Goal: Find contact information: Find contact information

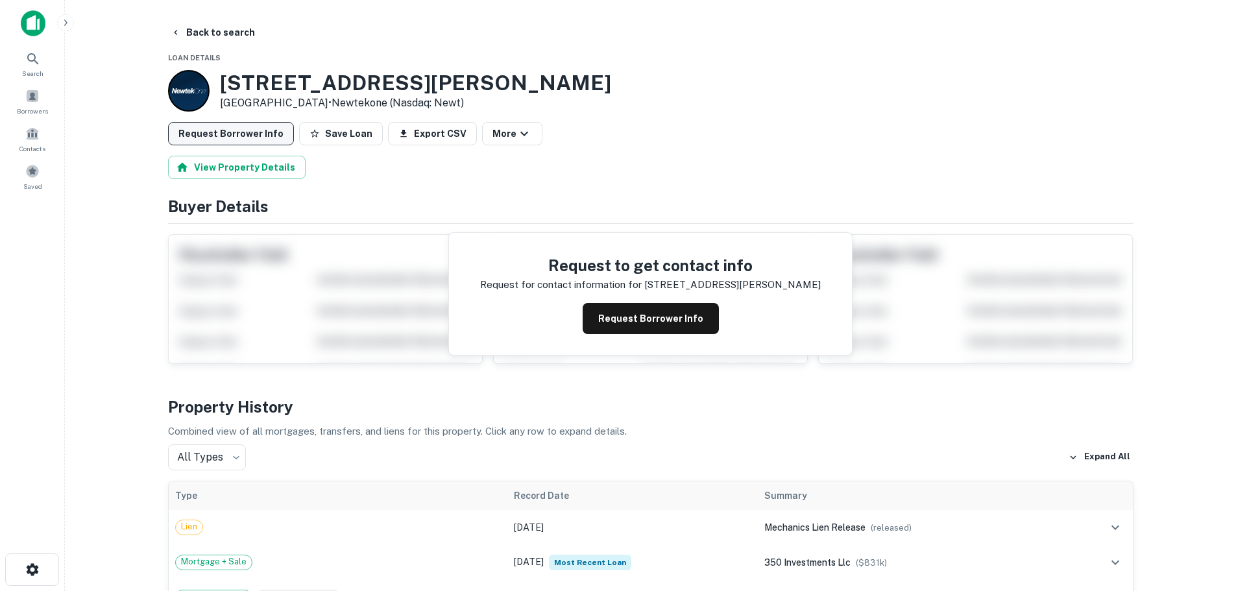
click at [248, 133] on button "Request Borrower Info" at bounding box center [231, 133] width 126 height 23
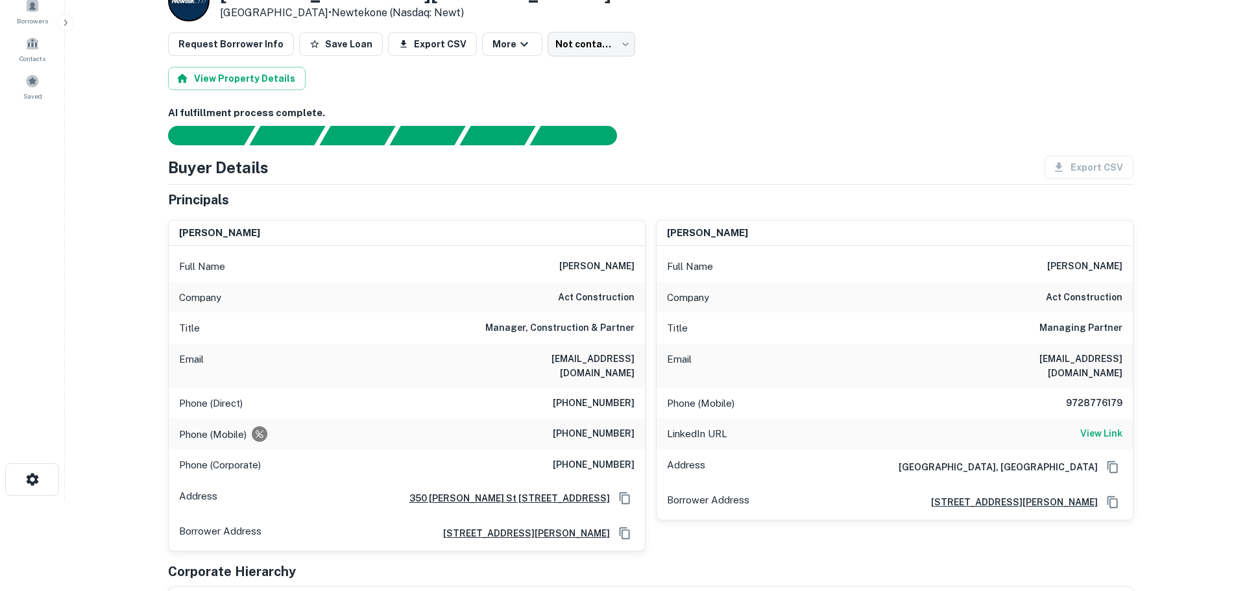
scroll to position [130, 0]
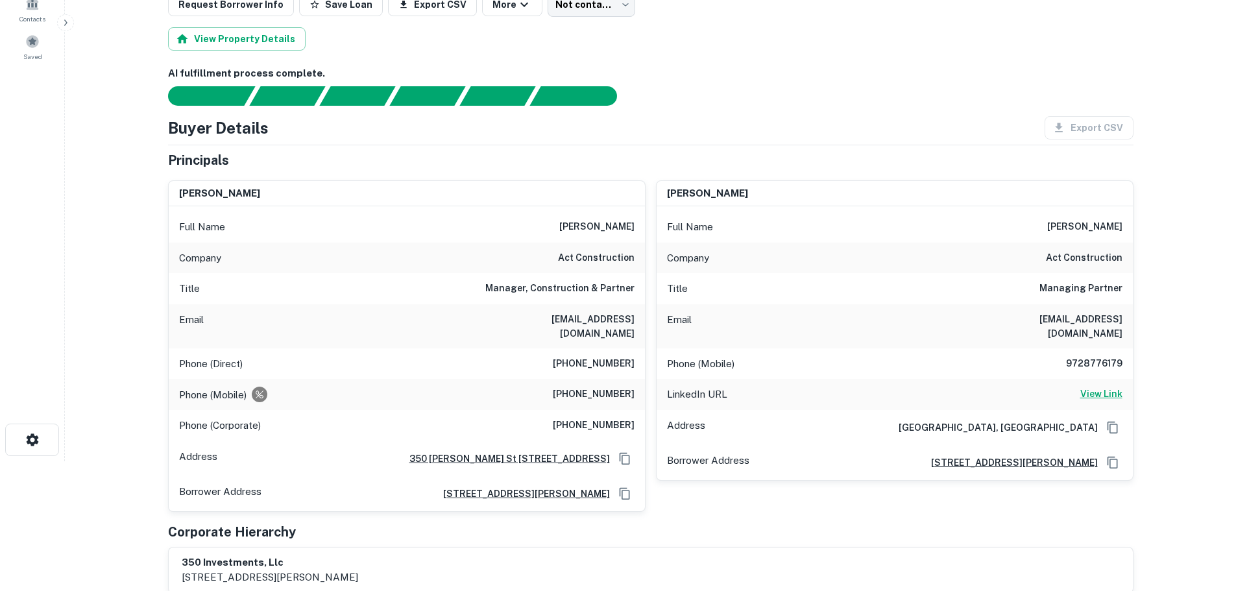
click at [1103, 387] on h6 "View Link" at bounding box center [1101, 394] width 42 height 14
click at [1111, 387] on h6 "View Link" at bounding box center [1101, 394] width 42 height 14
click at [1114, 456] on icon "Copy Address" at bounding box center [1112, 462] width 13 height 13
drag, startPoint x: 1057, startPoint y: 346, endPoint x: 1129, endPoint y: 350, distance: 72.1
click at [1129, 350] on div "Phone (Mobile) 9728776179" at bounding box center [894, 363] width 476 height 31
